Goal: Information Seeking & Learning: Learn about a topic

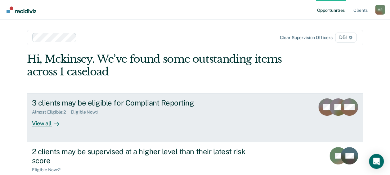
scroll to position [24, 0]
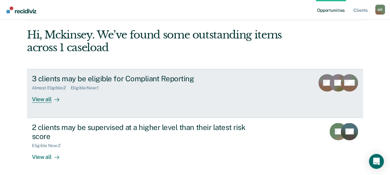
click at [142, 77] on div "3 clients may be eligible for Compliant Reporting" at bounding box center [141, 78] width 218 height 9
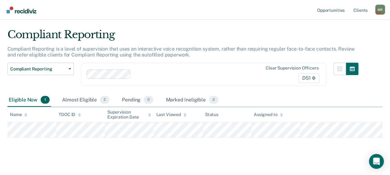
scroll to position [21, 0]
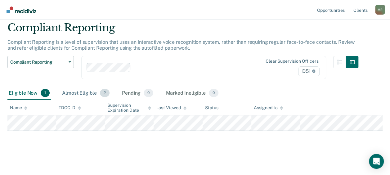
click at [93, 90] on div "Almost Eligible 2" at bounding box center [86, 94] width 50 height 14
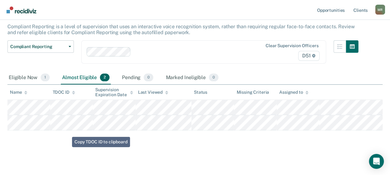
scroll to position [53, 0]
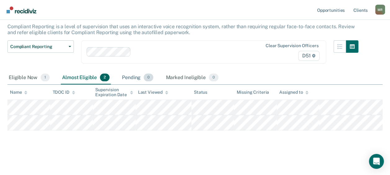
click at [135, 71] on div "Pending 0" at bounding box center [138, 78] width 34 height 14
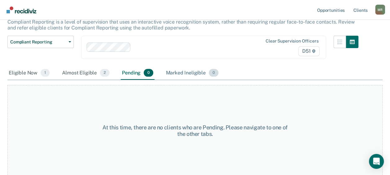
click at [180, 76] on div "Marked Ineligible 0" at bounding box center [192, 73] width 55 height 14
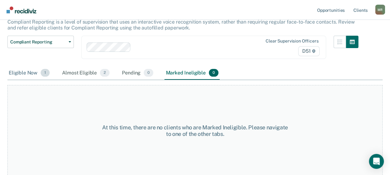
click at [24, 71] on div "Eligible Now 1" at bounding box center [28, 73] width 43 height 14
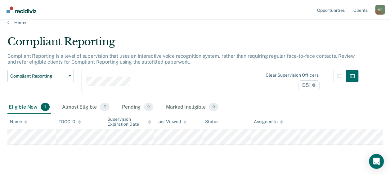
scroll to position [0, 0]
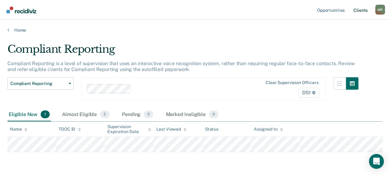
click at [359, 11] on link "Client s" at bounding box center [360, 10] width 17 height 20
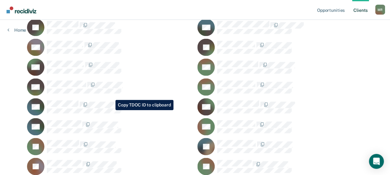
scroll to position [466, 0]
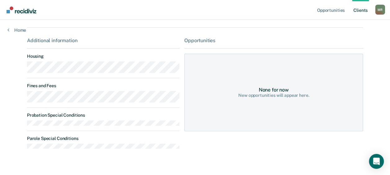
scroll to position [93, 0]
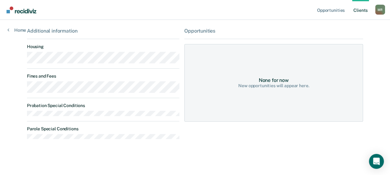
click at [272, 88] on div "New opportunities will appear here." at bounding box center [273, 85] width 71 height 5
